Goal: Check status

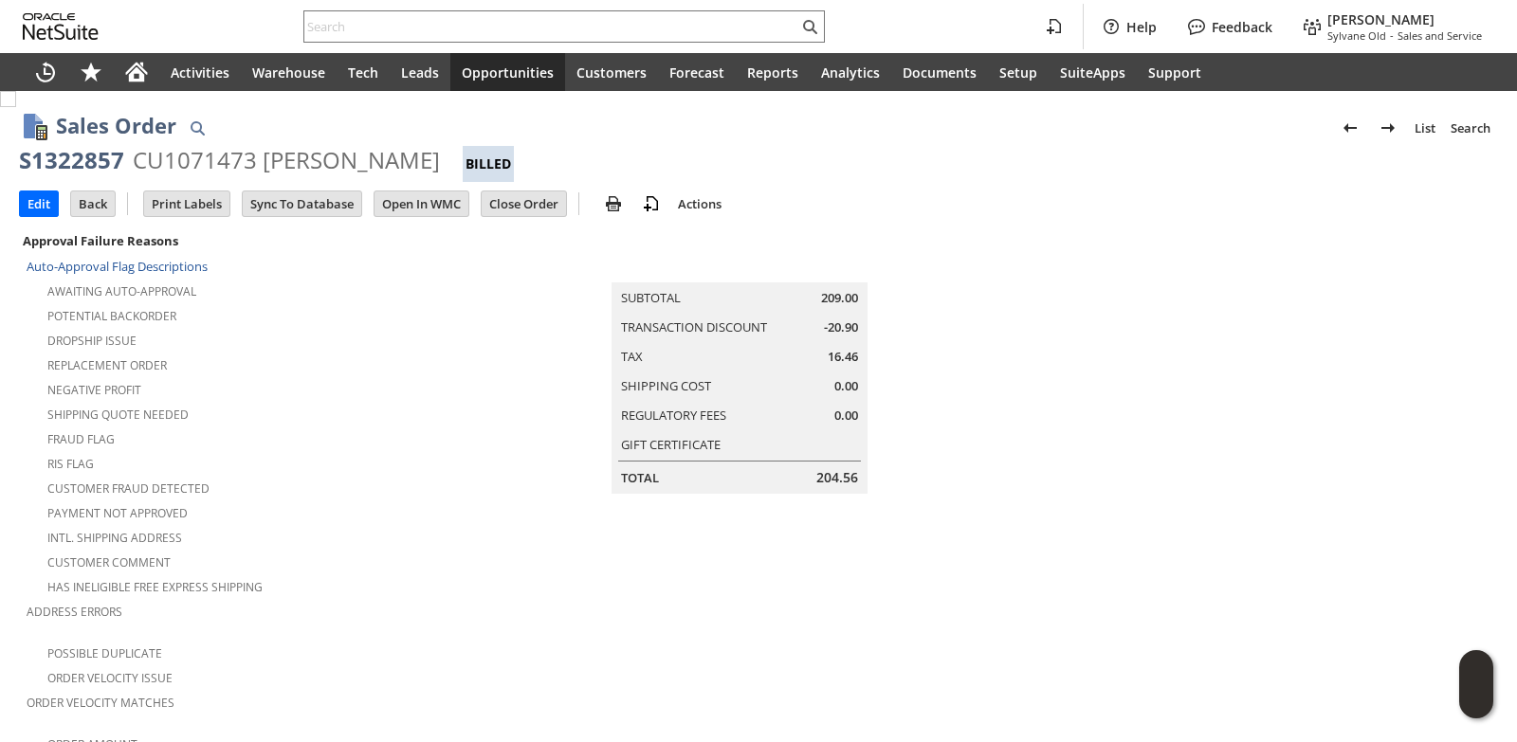
drag, startPoint x: 469, startPoint y: 38, endPoint x: 468, endPoint y: 24, distance: 14.3
click at [468, 33] on div "Help Feedback Brock Bare Sylvane Old - Sales and Service" at bounding box center [758, 26] width 1517 height 53
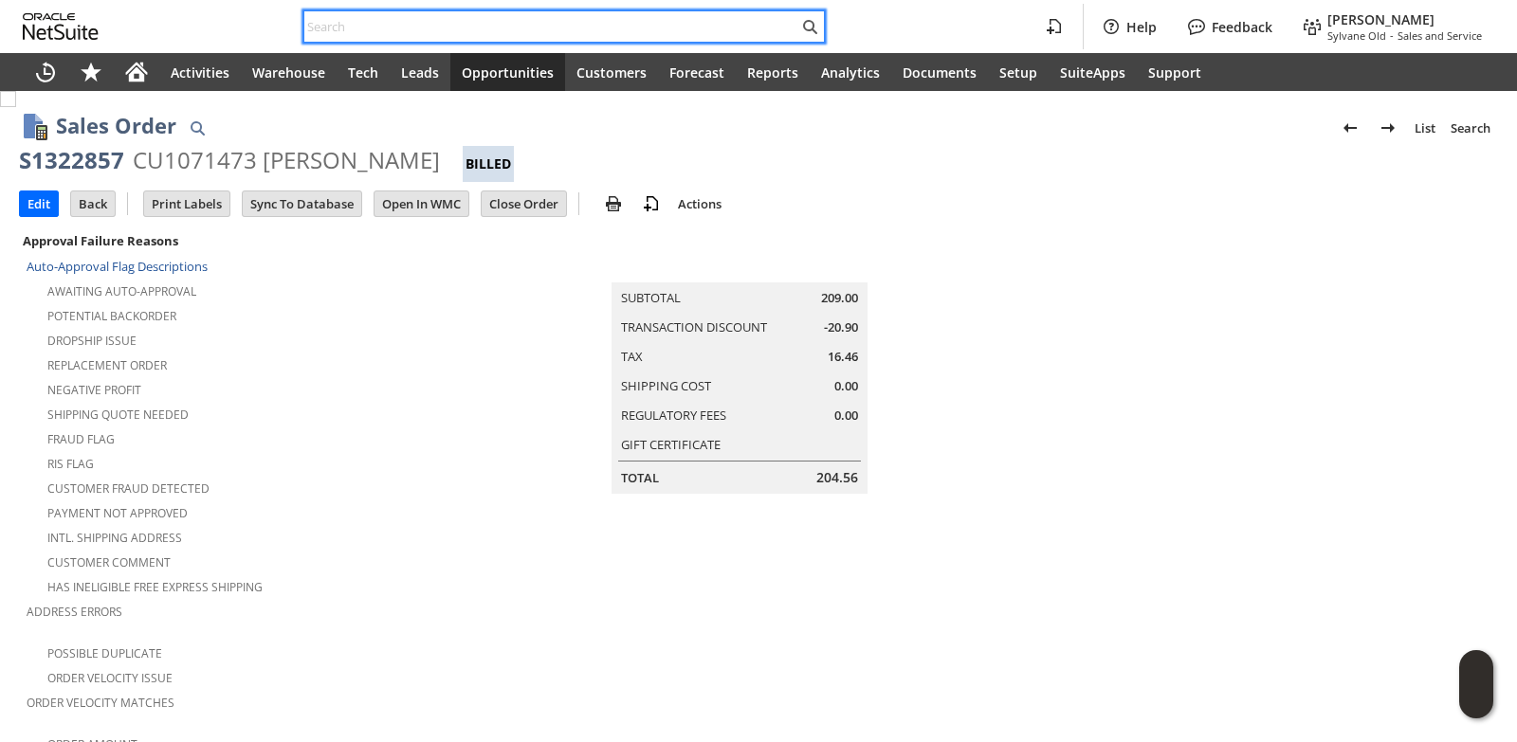
click at [468, 24] on input "text" at bounding box center [551, 26] width 494 height 23
paste input "sy682b6479bfa1b"
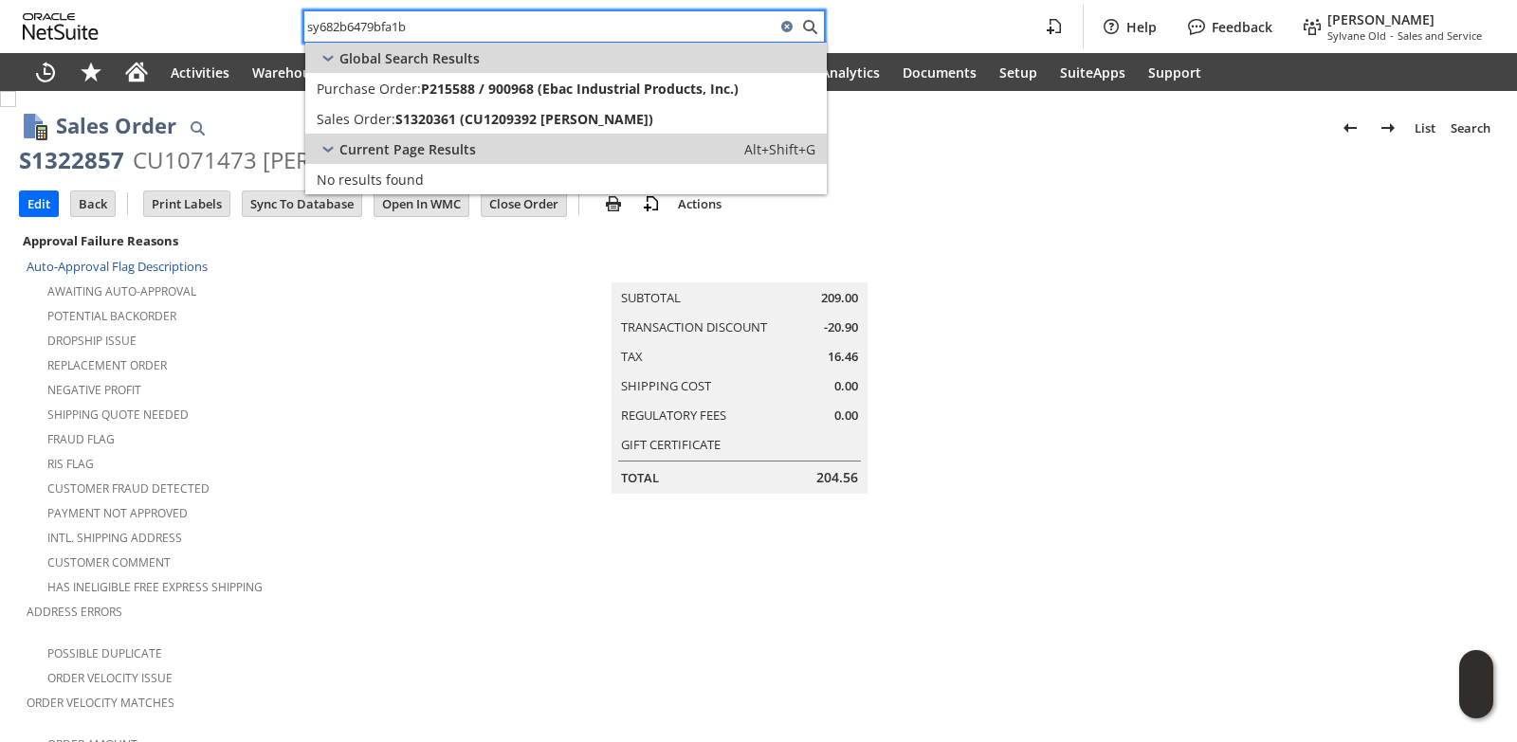
type input "sy682b6479bfa1b"
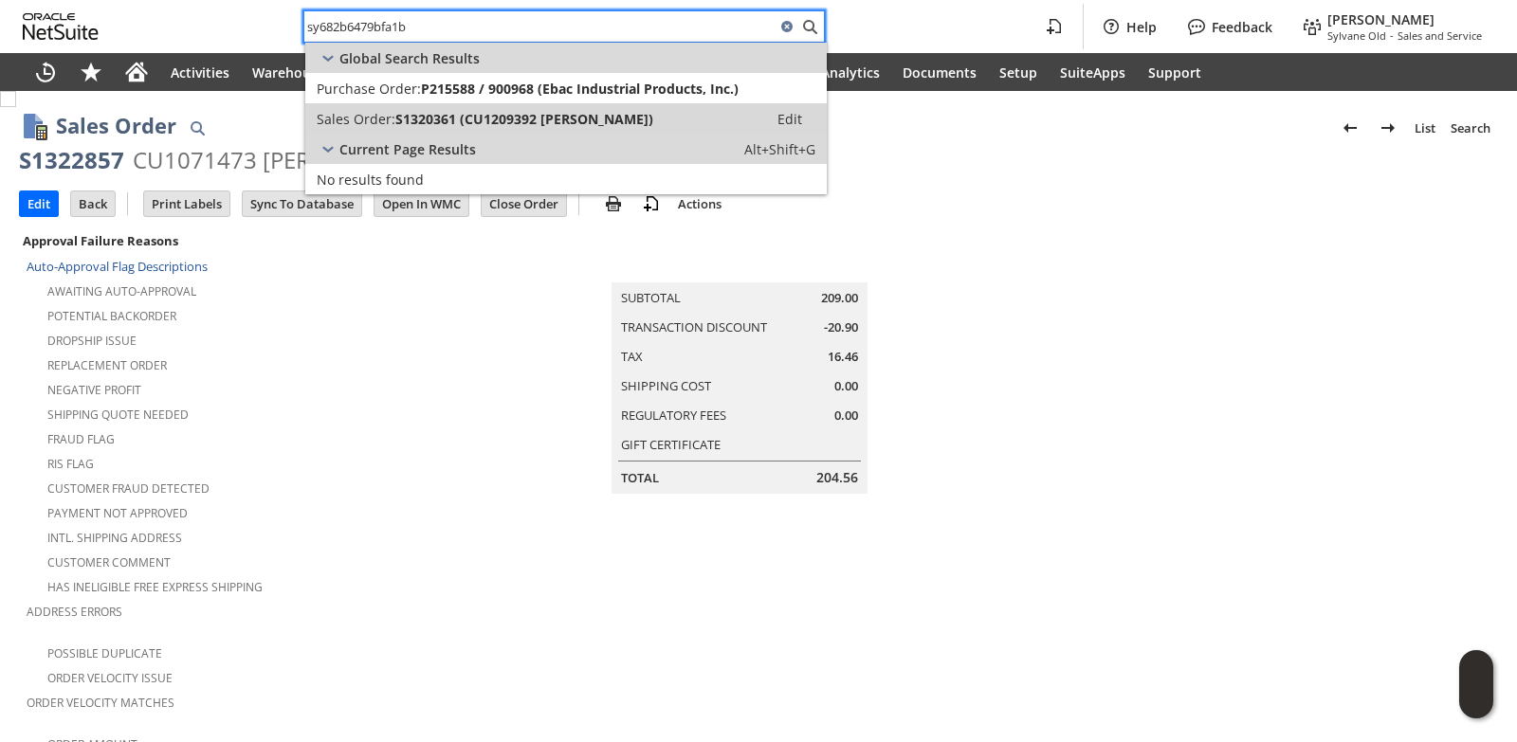
click at [505, 127] on span "S1320361 (CU1209392 Dennis A Lowe)" at bounding box center [524, 119] width 258 height 18
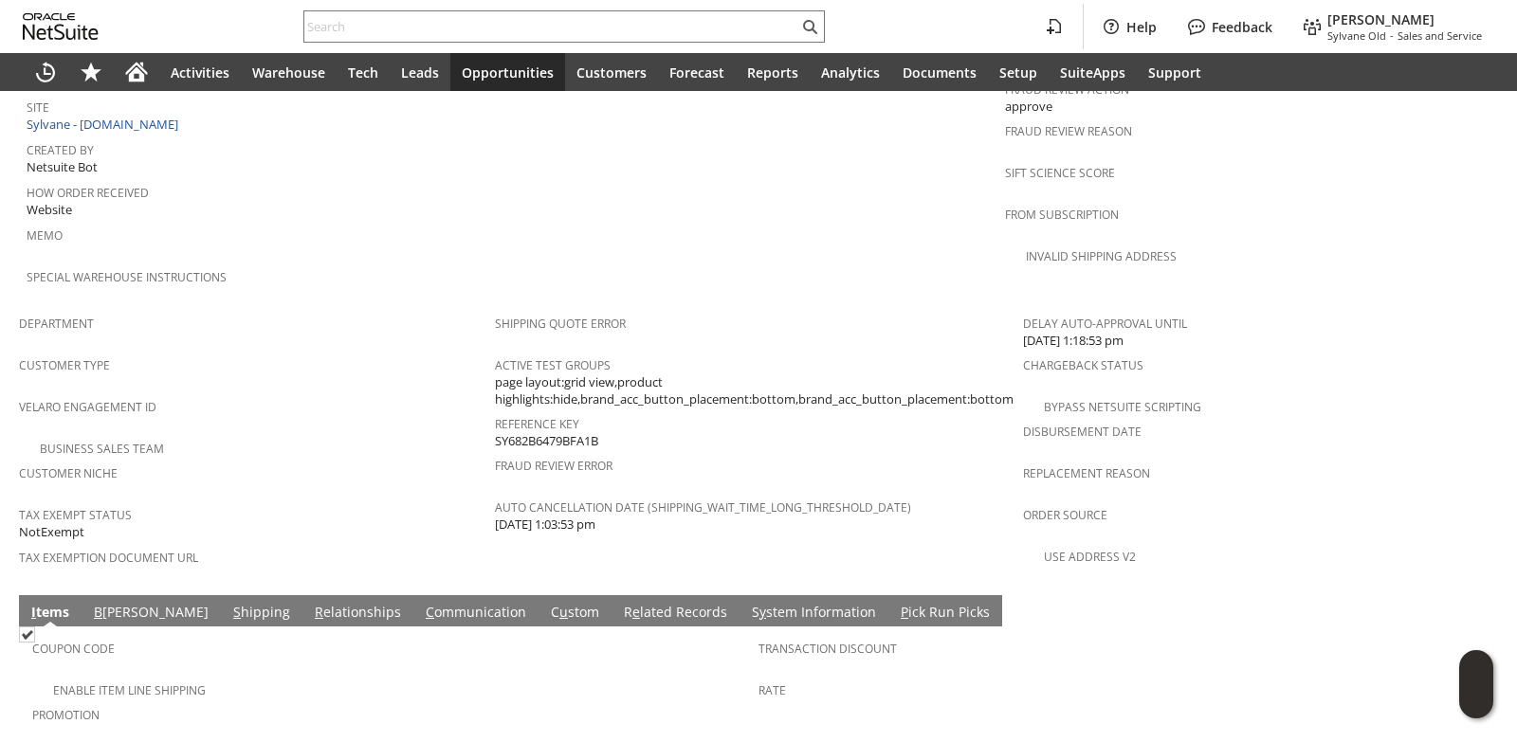
scroll to position [714, 0]
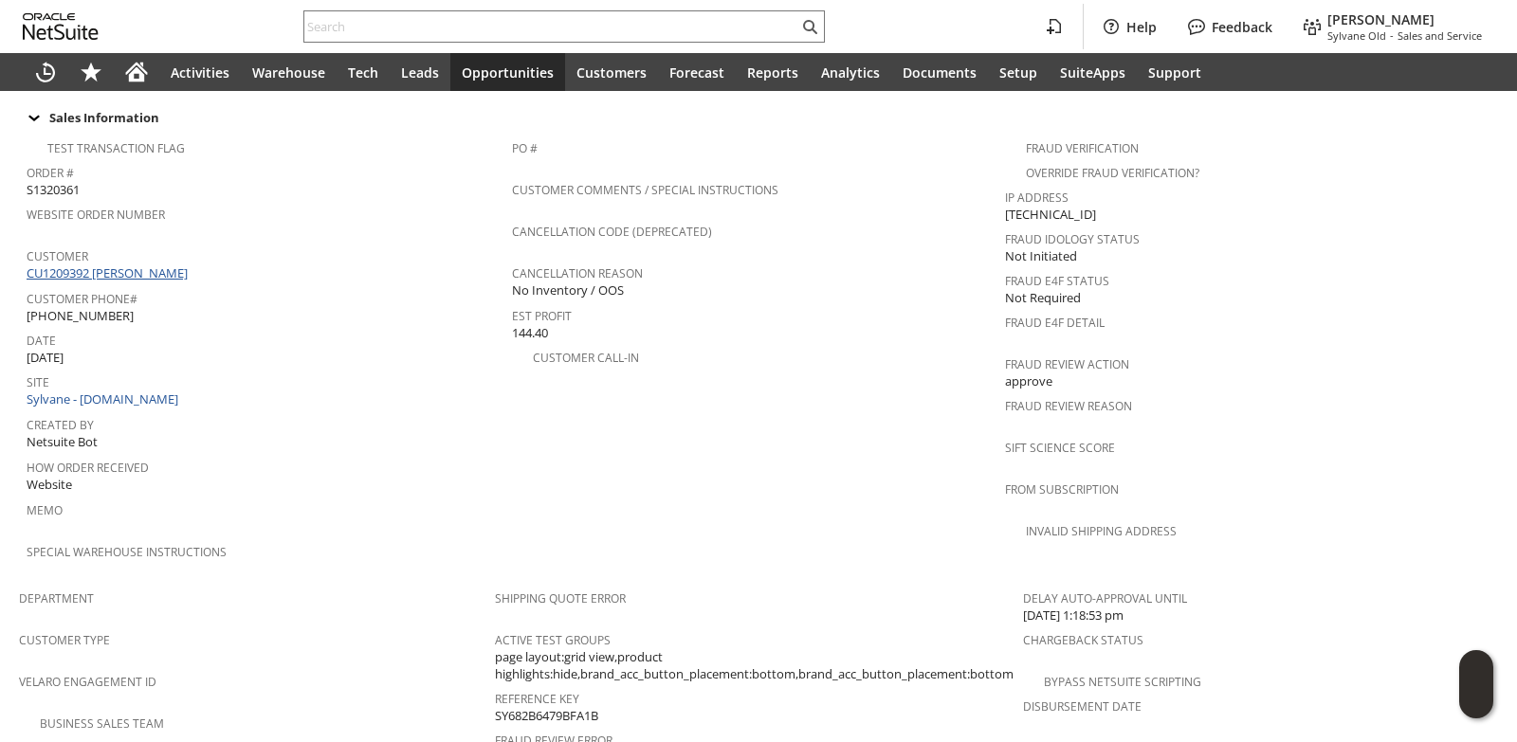
click at [151, 265] on link "CU1209392 [PERSON_NAME]" at bounding box center [110, 273] width 166 height 17
